Goal: Obtain resource: Download file/media

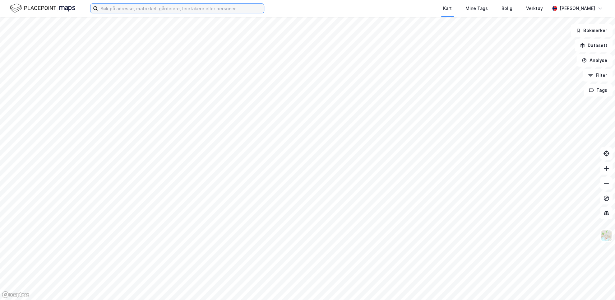
click at [189, 6] on input at bounding box center [181, 8] width 166 height 9
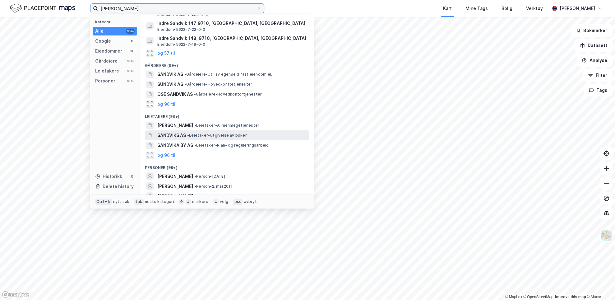
scroll to position [39, 0]
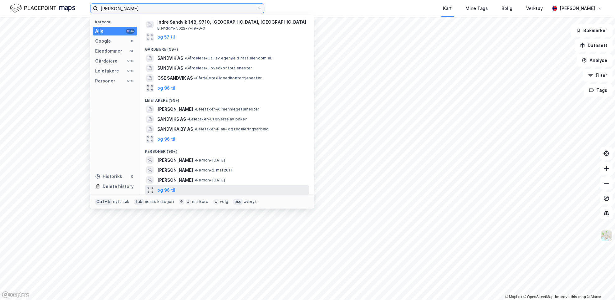
type input "ida sandvik"
click at [175, 189] on div "og 96 til" at bounding box center [227, 190] width 164 height 10
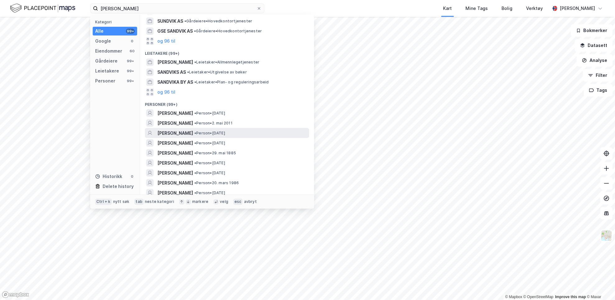
scroll to position [101, 0]
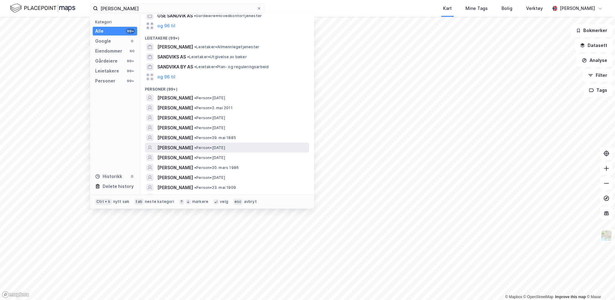
click at [222, 147] on span "• Person • 15. feb. 1987" at bounding box center [209, 147] width 31 height 5
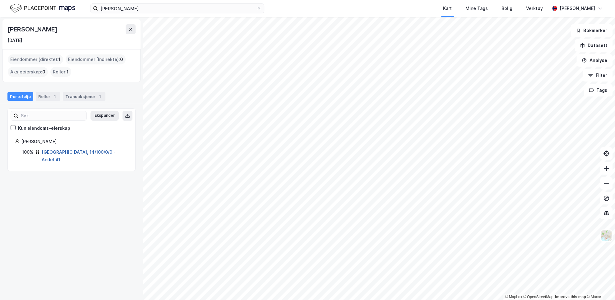
click at [65, 153] on link "Tromsø, 14/100/0/0 - Andel 41" at bounding box center [79, 155] width 74 height 13
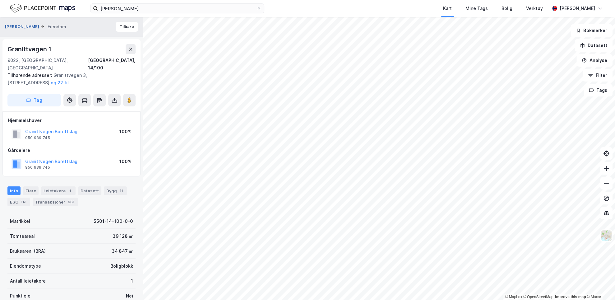
click at [24, 25] on button "SANDVIK IDA" at bounding box center [22, 27] width 35 height 6
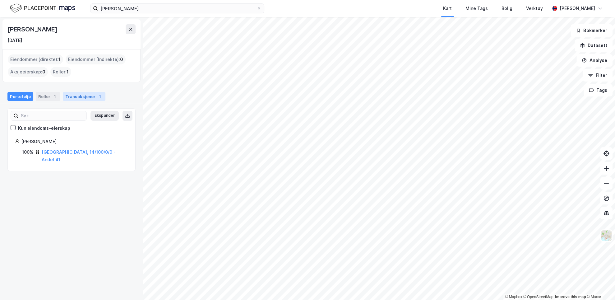
click at [71, 94] on div "Transaksjoner 1" at bounding box center [84, 96] width 43 height 9
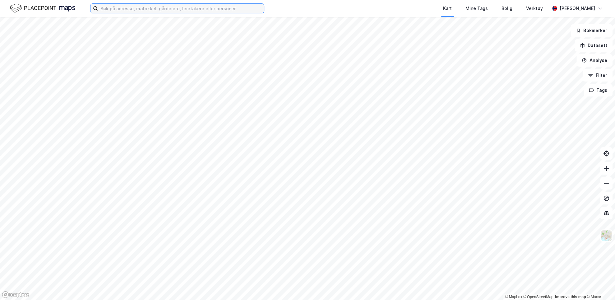
click at [179, 11] on input at bounding box center [181, 8] width 166 height 9
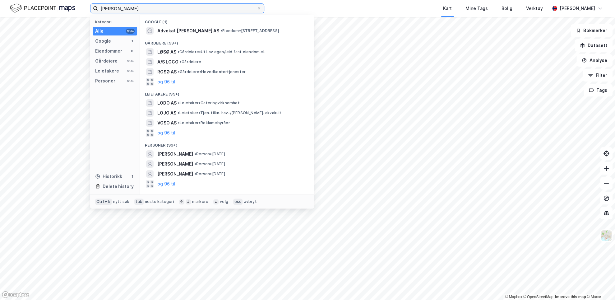
scroll to position [15, 0]
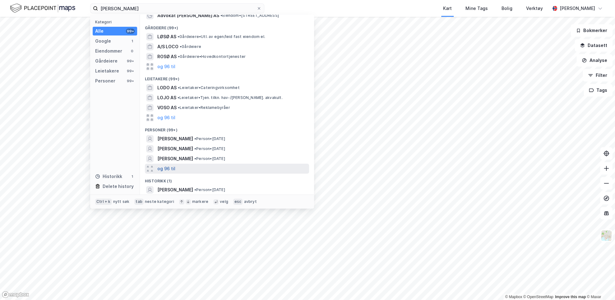
click at [173, 167] on button "og 96 til" at bounding box center [166, 168] width 18 height 7
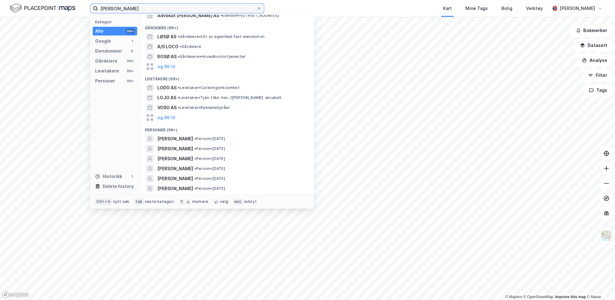
drag, startPoint x: 130, startPoint y: 10, endPoint x: 3, endPoint y: 11, distance: 127.7
click at [5, 9] on div "[PERSON_NAME] Kategori Alle 99+ Google 1 Eiendommer 0 Gårdeiere 99+ Leietakere …" at bounding box center [307, 8] width 615 height 17
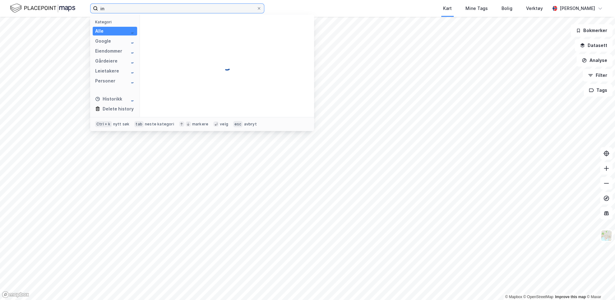
scroll to position [0, 0]
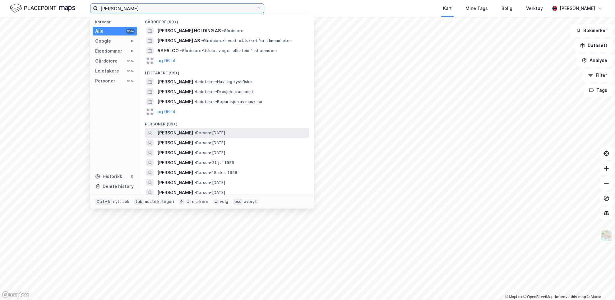
type input "[PERSON_NAME]"
click at [196, 131] on span "•" at bounding box center [195, 132] width 2 height 5
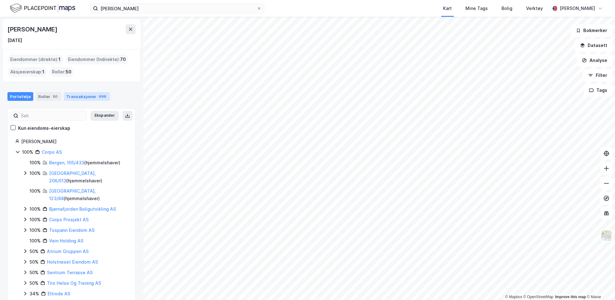
click at [68, 98] on div "Transaksjoner 696" at bounding box center [87, 96] width 46 height 9
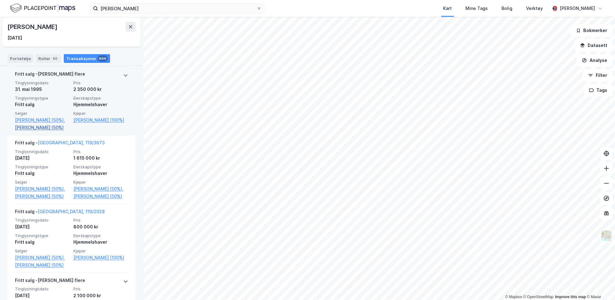
scroll to position [50675, 0]
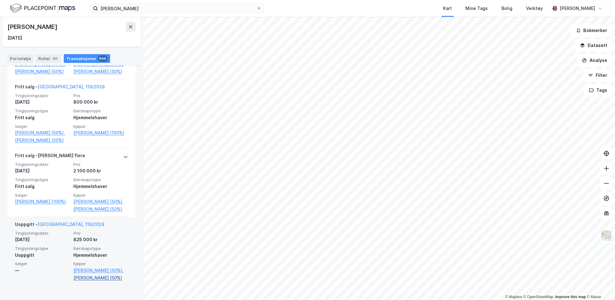
click at [94, 281] on link "[PERSON_NAME] (50%)" at bounding box center [100, 277] width 55 height 7
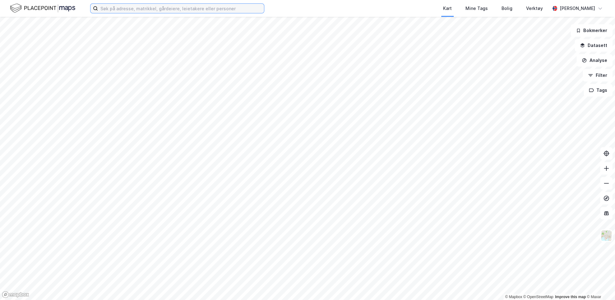
click at [183, 6] on input at bounding box center [181, 8] width 166 height 9
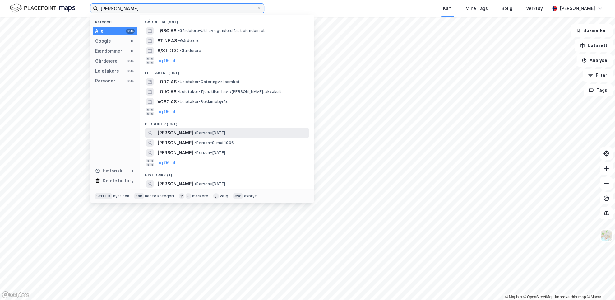
type input "stine larsen loso"
click at [189, 135] on span "[PERSON_NAME]" at bounding box center [175, 132] width 36 height 7
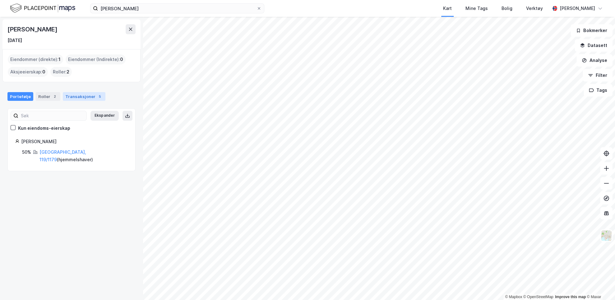
click at [69, 99] on div "Transaksjoner 5" at bounding box center [84, 96] width 43 height 9
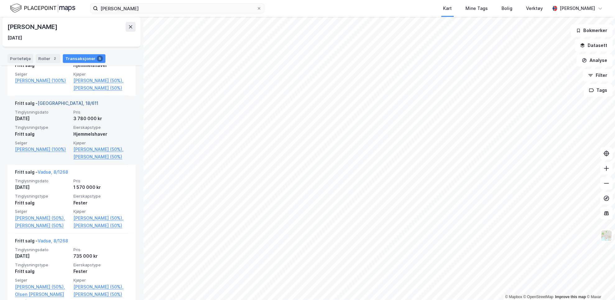
scroll to position [217, 0]
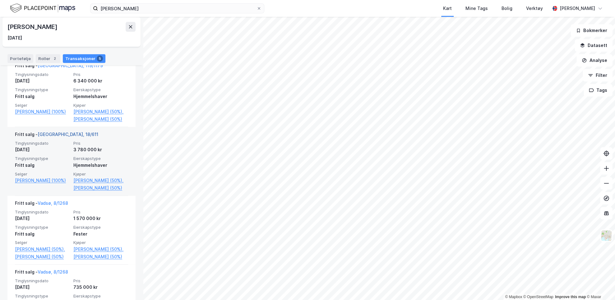
click at [57, 137] on link "Tromsø, 18/611" at bounding box center [68, 133] width 61 height 5
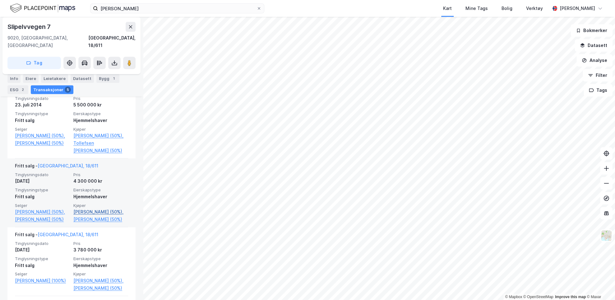
scroll to position [311, 0]
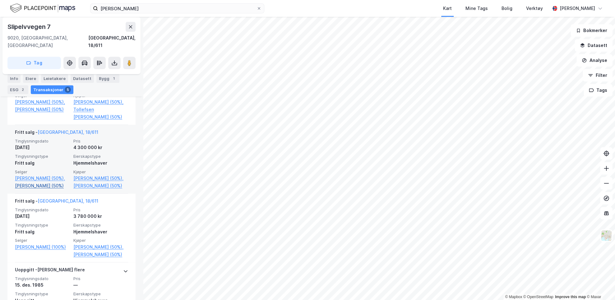
click at [48, 182] on link "Loso Stine Larsen (50%)" at bounding box center [42, 185] width 55 height 7
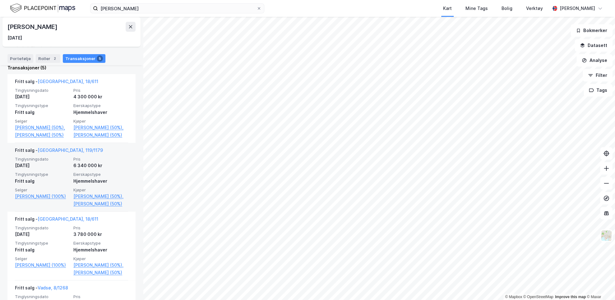
scroll to position [124, 0]
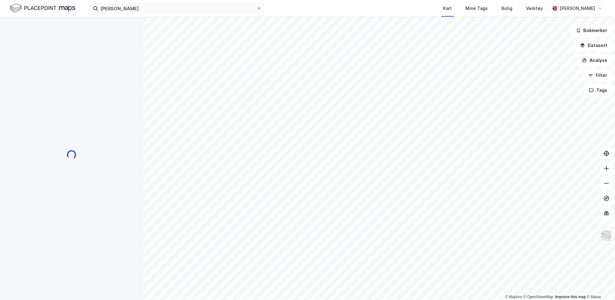
scroll to position [7, 0]
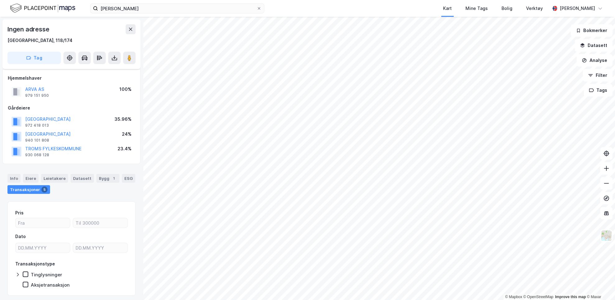
scroll to position [7, 0]
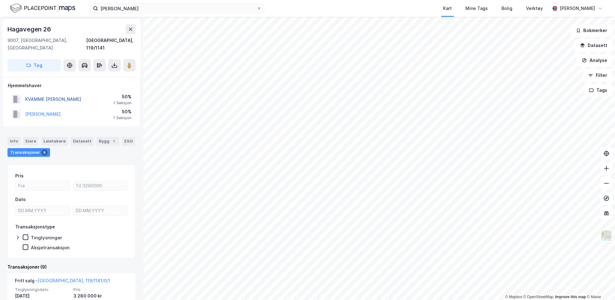
click at [0, 0] on button "KVAMME WENCHE E ODDEN" at bounding box center [0, 0] width 0 height 0
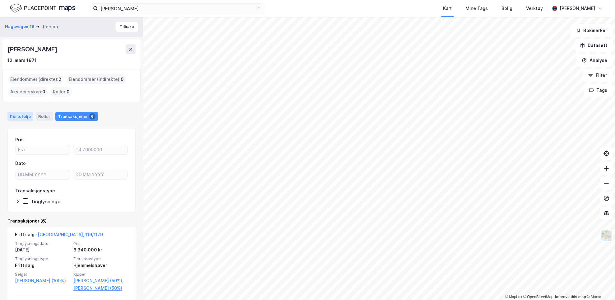
click at [22, 116] on div "Portefølje" at bounding box center [20, 116] width 26 height 9
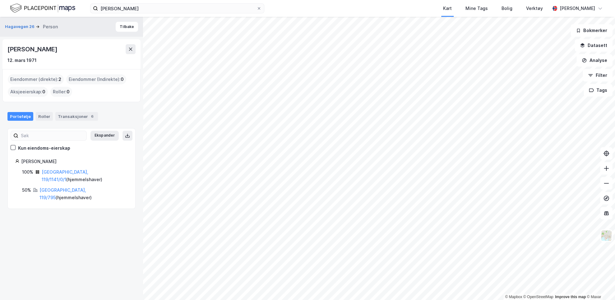
click at [62, 186] on div "Tromsø, 119/795 ( hjemmelshaver )" at bounding box center [83, 193] width 88 height 15
click at [62, 187] on link "Tromsø, 119/795" at bounding box center [62, 193] width 47 height 13
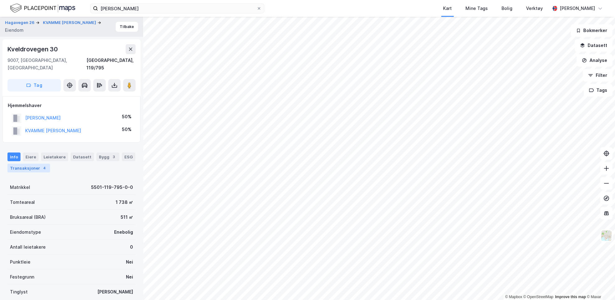
click at [34, 163] on div "Transaksjoner 4" at bounding box center [28, 167] width 43 height 9
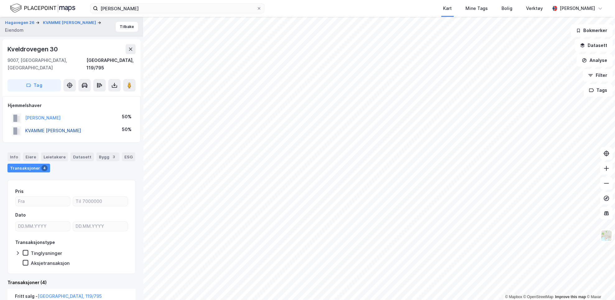
click at [0, 0] on button "KVAMME WENCHE E ODDEN" at bounding box center [0, 0] width 0 height 0
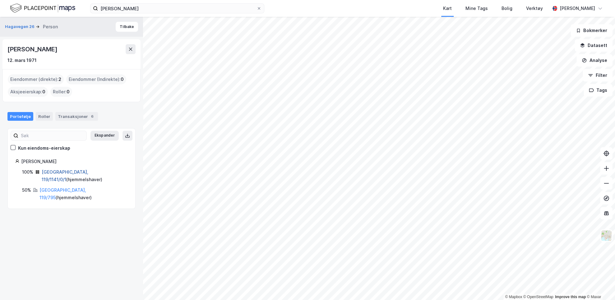
click at [57, 171] on link "Tromsø, 119/1141/0/1" at bounding box center [65, 175] width 47 height 13
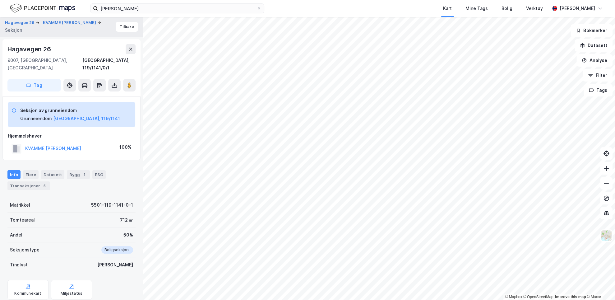
click at [45, 181] on div "Transaksjoner 5" at bounding box center [28, 185] width 43 height 9
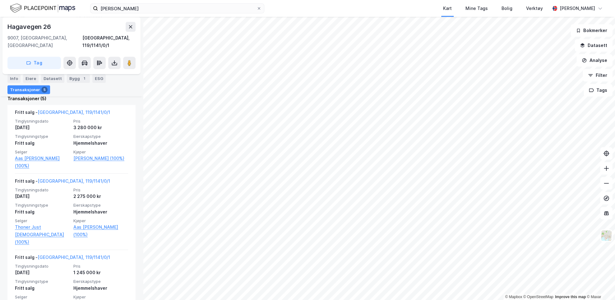
scroll to position [217, 0]
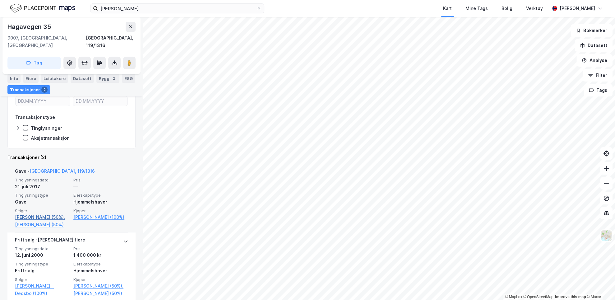
scroll to position [92, 0]
click at [39, 213] on link "Pedersen Bengt Høyer (50%)," at bounding box center [42, 216] width 55 height 7
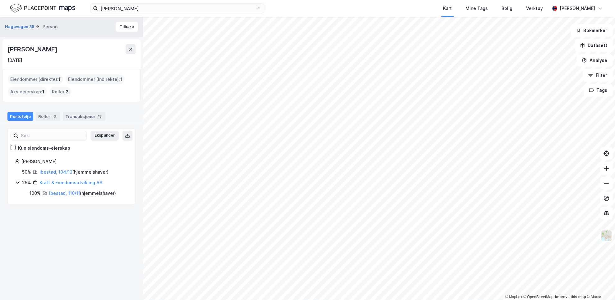
drag, startPoint x: 70, startPoint y: 48, endPoint x: 6, endPoint y: 47, distance: 64.3
click at [6, 47] on div "Bengt Høyer Pedersen 5. jan. 1970" at bounding box center [71, 54] width 138 height 30
drag, startPoint x: 6, startPoint y: 47, endPoint x: 66, endPoint y: 50, distance: 60.4
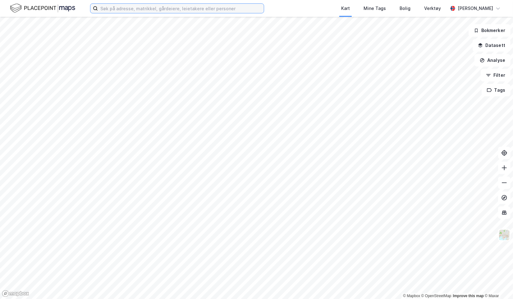
click at [124, 5] on input at bounding box center [181, 8] width 166 height 9
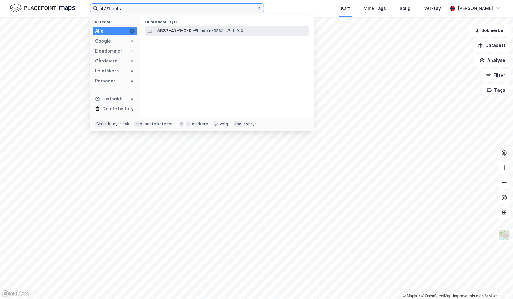
type input "47/1 bals"
click at [181, 30] on span "5532-47-1-0-0" at bounding box center [174, 30] width 34 height 7
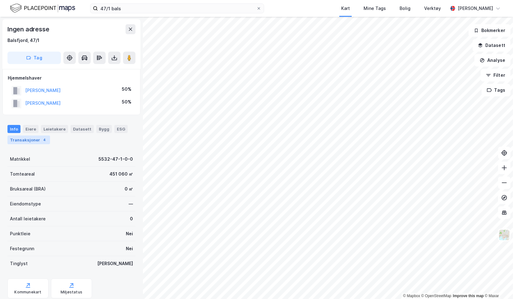
click at [41, 140] on div "4" at bounding box center [44, 140] width 6 height 6
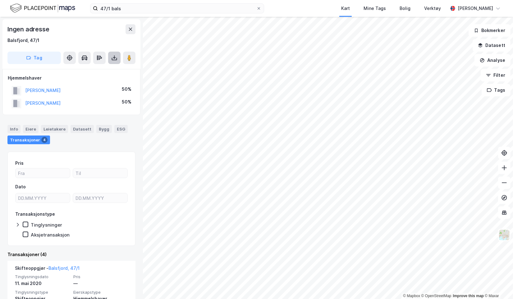
click at [119, 57] on button at bounding box center [114, 58] width 12 height 12
click at [84, 69] on div "Last ned grunnbok" at bounding box center [84, 70] width 36 height 5
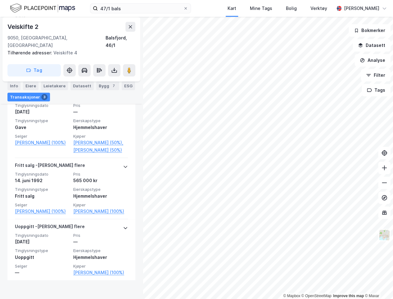
scroll to position [190, 0]
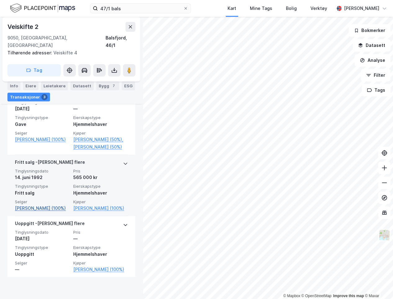
click at [22, 210] on link "Fause Ole Jostein (100%)" at bounding box center [42, 207] width 55 height 7
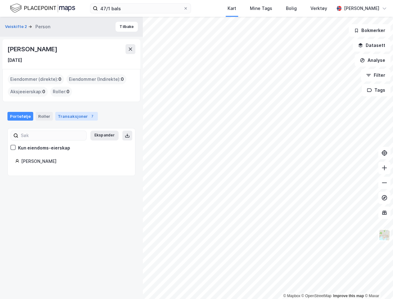
click at [73, 119] on div "Transaksjoner 7" at bounding box center [76, 116] width 43 height 9
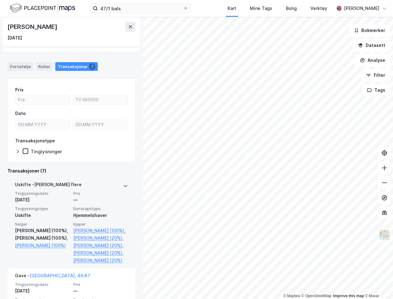
scroll to position [40, 0]
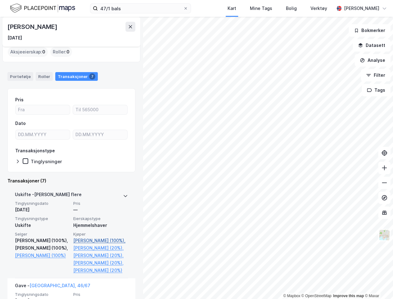
click at [101, 239] on link "Fause Elinor (100%)," at bounding box center [100, 240] width 55 height 7
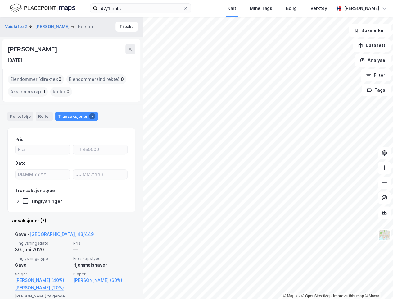
drag, startPoint x: 6, startPoint y: 61, endPoint x: 41, endPoint y: 65, distance: 35.1
click at [41, 65] on div "Elinor Fause 23. apr. 1929" at bounding box center [71, 54] width 138 height 30
drag, startPoint x: 41, startPoint y: 65, endPoint x: 28, endPoint y: 62, distance: 13.3
click at [22, 62] on div "23. apr. 1929" at bounding box center [14, 60] width 15 height 7
click at [36, 63] on div "23. apr. 1929" at bounding box center [71, 60] width 128 height 7
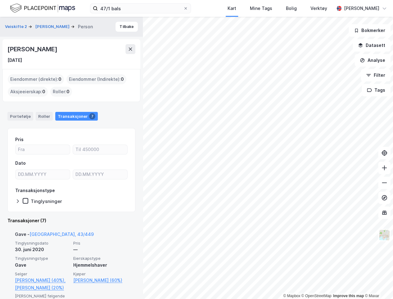
drag, startPoint x: 40, startPoint y: 63, endPoint x: 3, endPoint y: 60, distance: 37.1
click at [3, 60] on div "Elinor Fause 23. apr. 1929" at bounding box center [71, 54] width 138 height 30
drag, startPoint x: 3, startPoint y: 60, endPoint x: 38, endPoint y: 67, distance: 35.0
click at [38, 67] on div "Elinor Fause 23. apr. 1929" at bounding box center [71, 54] width 138 height 30
click at [44, 66] on div "Elinor Fause 23. apr. 1929" at bounding box center [71, 54] width 138 height 30
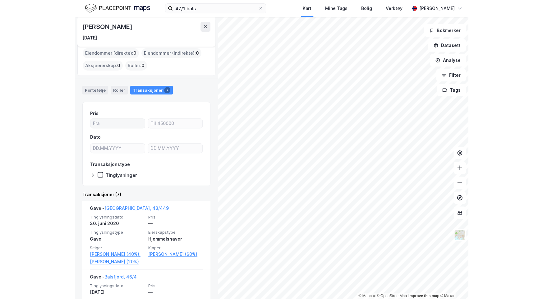
scroll to position [62, 0]
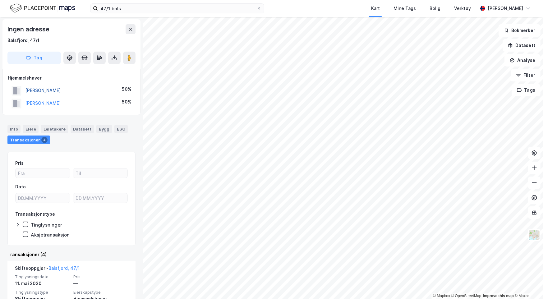
click at [0, 0] on button "HANSSEN KNUT HARALD" at bounding box center [0, 0] width 0 height 0
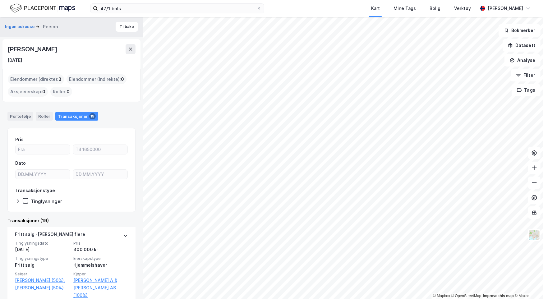
click at [28, 23] on div "Ingen adresse Person" at bounding box center [34, 26] width 58 height 7
click at [30, 26] on button "Ingen adresse" at bounding box center [20, 27] width 31 height 6
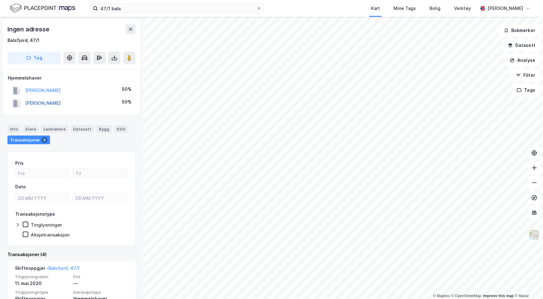
click at [0, 0] on button "HANSSEN MARTIN" at bounding box center [0, 0] width 0 height 0
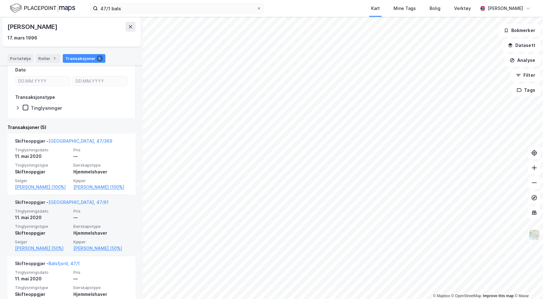
scroll to position [155, 0]
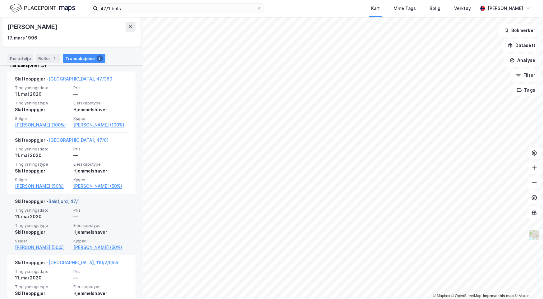
click at [72, 202] on link "Balsfjord, 47/1" at bounding box center [63, 201] width 31 height 5
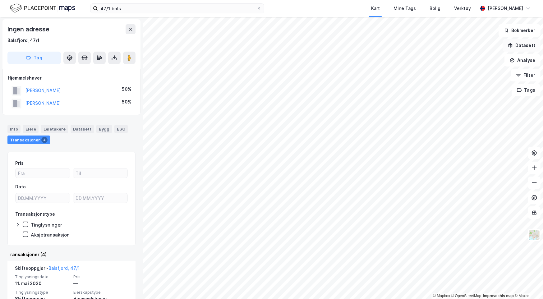
click at [513, 45] on button "Datasett" at bounding box center [521, 45] width 38 height 12
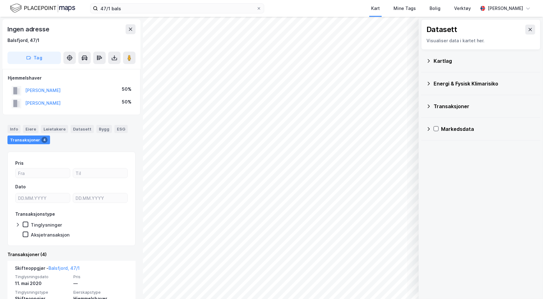
click at [444, 56] on div "Kartlag" at bounding box center [480, 60] width 109 height 15
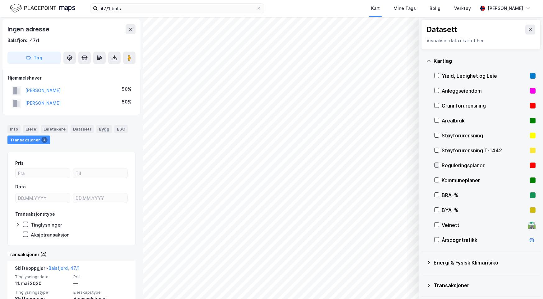
click at [438, 167] on div at bounding box center [436, 164] width 5 height 5
click at [438, 166] on icon at bounding box center [436, 165] width 4 height 4
click at [438, 121] on icon at bounding box center [436, 120] width 4 height 4
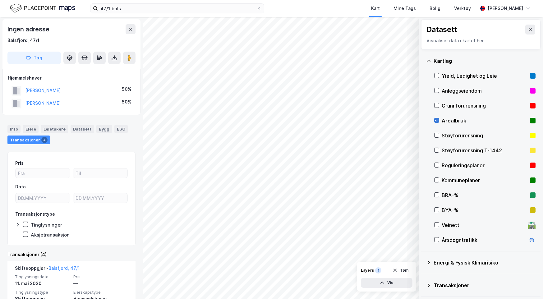
click at [438, 121] on icon at bounding box center [436, 120] width 4 height 4
